Goal: Find specific page/section: Locate item on page

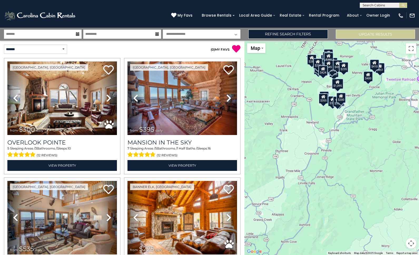
drag, startPoint x: 355, startPoint y: 195, endPoint x: 329, endPoint y: 127, distance: 72.2
click at [329, 127] on div "$300 $395 $535 $225 $425 $350 $325 $451 $460 $1,095 $310 $230 $395 $400 $355 $3…" at bounding box center [332, 148] width 175 height 214
click at [413, 50] on button "Toggle fullscreen view" at bounding box center [411, 48] width 11 height 11
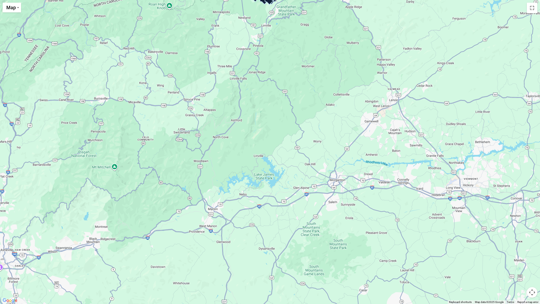
drag, startPoint x: 403, startPoint y: 185, endPoint x: 398, endPoint y: 72, distance: 113.2
click at [398, 72] on div "$300 $395 $535 $225 $425 $350 $325 $451 $460 $1,095 $310 $230 $395 $400 $355 $3…" at bounding box center [270, 152] width 540 height 304
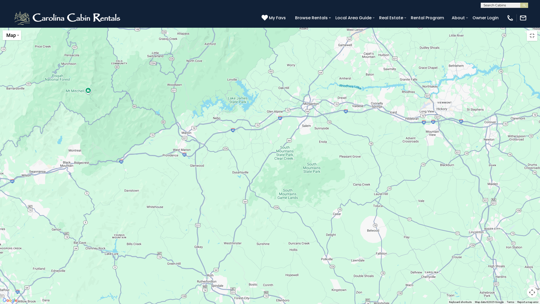
drag, startPoint x: 404, startPoint y: 179, endPoint x: 373, endPoint y: 77, distance: 105.9
click at [373, 77] on div at bounding box center [270, 166] width 540 height 276
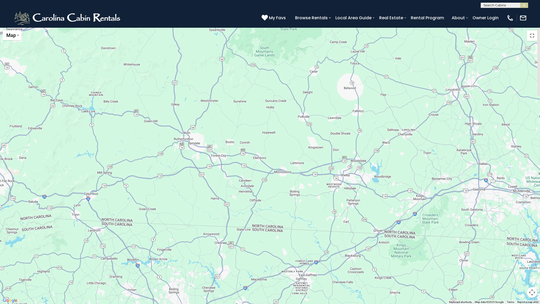
drag, startPoint x: 385, startPoint y: 196, endPoint x: 366, endPoint y: 75, distance: 122.4
click at [366, 75] on div at bounding box center [270, 166] width 540 height 276
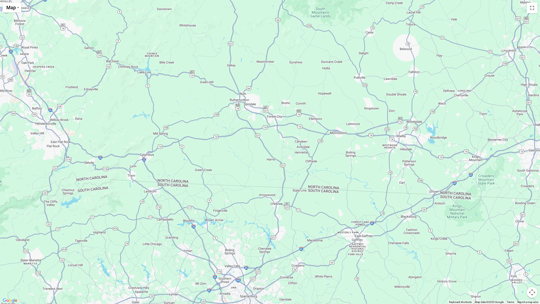
drag, startPoint x: 476, startPoint y: 145, endPoint x: 531, endPoint y: 127, distance: 58.4
click at [419, 127] on div at bounding box center [270, 152] width 540 height 304
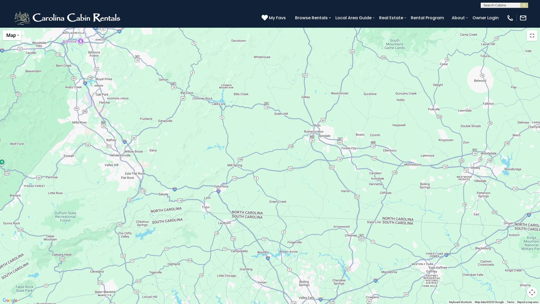
drag, startPoint x: 305, startPoint y: 109, endPoint x: 382, endPoint y: 128, distance: 78.7
click at [382, 128] on div at bounding box center [270, 166] width 540 height 276
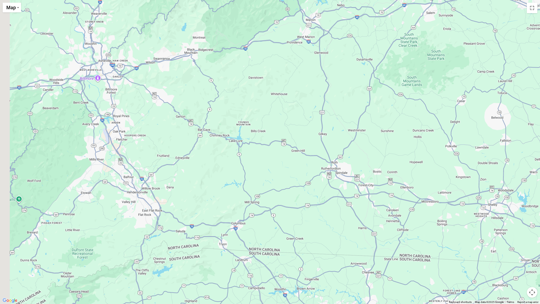
drag, startPoint x: 299, startPoint y: 112, endPoint x: 314, endPoint y: 162, distance: 52.9
click at [314, 162] on div at bounding box center [270, 152] width 540 height 304
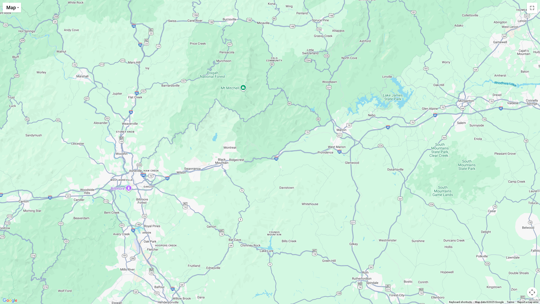
drag, startPoint x: 310, startPoint y: 116, endPoint x: 320, endPoint y: 196, distance: 80.5
click at [320, 196] on div at bounding box center [270, 152] width 540 height 304
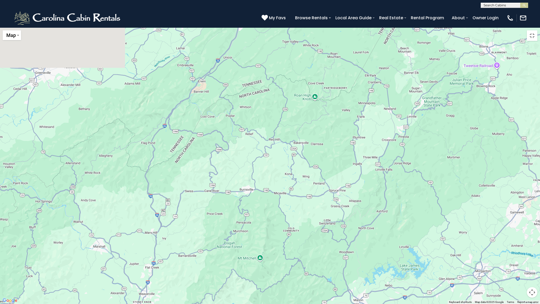
drag, startPoint x: 320, startPoint y: 160, endPoint x: 321, endPoint y: 227, distance: 66.4
click at [321, 227] on div at bounding box center [270, 166] width 540 height 276
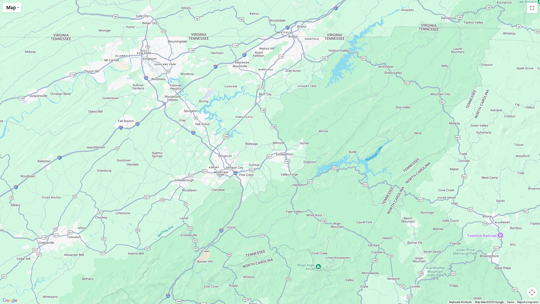
drag, startPoint x: 304, startPoint y: 138, endPoint x: 304, endPoint y: 209, distance: 71.7
click at [304, 209] on div at bounding box center [270, 152] width 540 height 304
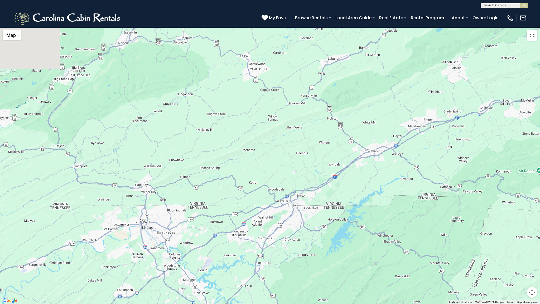
drag, startPoint x: 311, startPoint y: 142, endPoint x: 311, endPoint y: 214, distance: 72.8
click at [311, 214] on div at bounding box center [270, 166] width 540 height 276
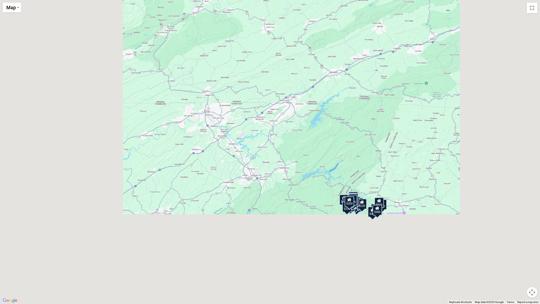
drag, startPoint x: 311, startPoint y: 214, endPoint x: 318, endPoint y: 88, distance: 127.0
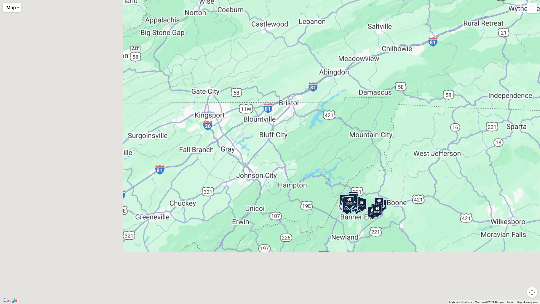
click at [318, 88] on div "$300 $395 $535 $425 $350 $325 $451 $460 $310 $230 $395 $400 $650 $390 $285 $570…" at bounding box center [270, 152] width 540 height 304
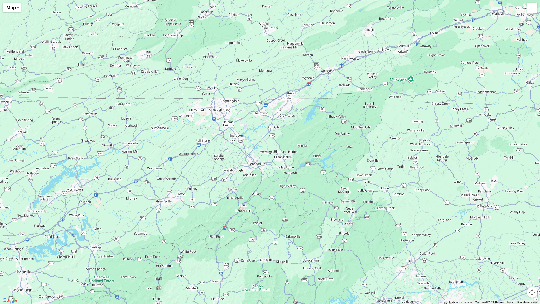
click at [419, 255] on button "Map camera controls" at bounding box center [532, 292] width 11 height 11
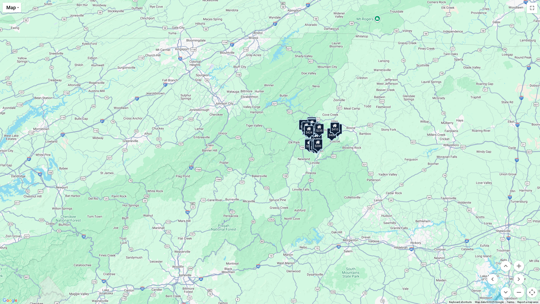
drag, startPoint x: 394, startPoint y: 254, endPoint x: 361, endPoint y: 193, distance: 70.1
click at [361, 193] on div "$300 $395 $535 $225 $425 $350 $325 $451 $460 $1,095 $310 $230 $395 $400 $355 $3…" at bounding box center [270, 152] width 540 height 304
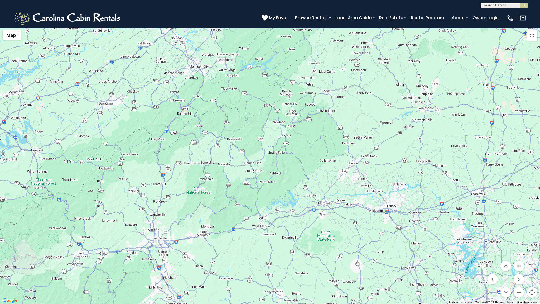
drag, startPoint x: 371, startPoint y: 207, endPoint x: 346, endPoint y: 155, distance: 57.5
click at [346, 155] on div at bounding box center [270, 166] width 540 height 276
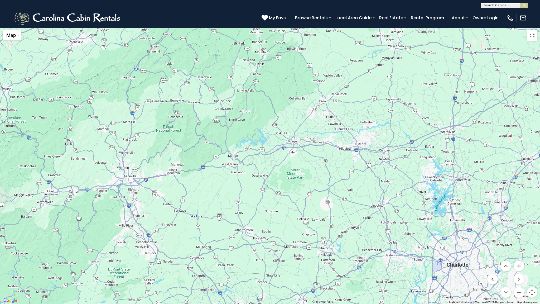
drag, startPoint x: 361, startPoint y: 235, endPoint x: 331, endPoint y: 173, distance: 69.4
click at [331, 173] on div at bounding box center [270, 166] width 540 height 276
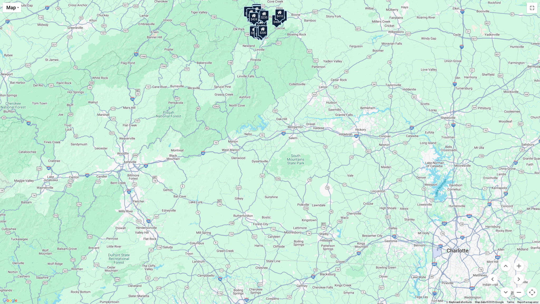
click at [419, 255] on button "Map camera controls" at bounding box center [532, 292] width 11 height 11
